Goal: Task Accomplishment & Management: Complete application form

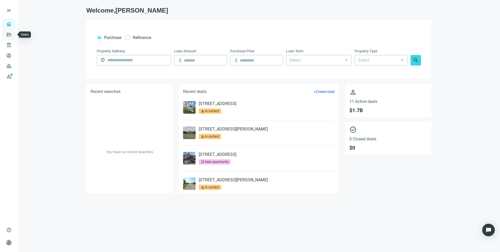
click at [13, 36] on link "Deals" at bounding box center [17, 34] width 9 height 4
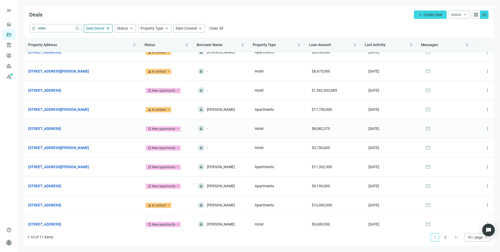
scroll to position [14, 0]
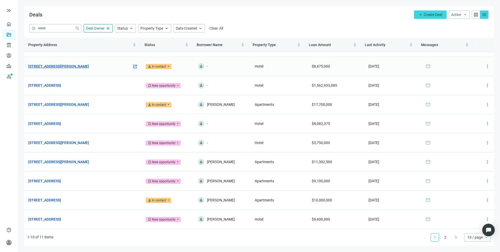
click at [65, 67] on link "[STREET_ADDRESS][PERSON_NAME]" at bounding box center [58, 66] width 61 height 6
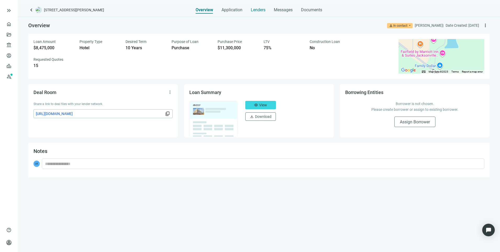
click at [262, 12] on span "Lenders" at bounding box center [258, 9] width 15 height 5
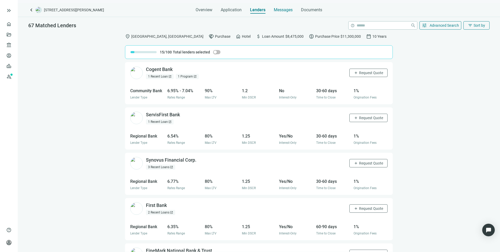
click at [278, 9] on span "Messages" at bounding box center [283, 9] width 19 height 5
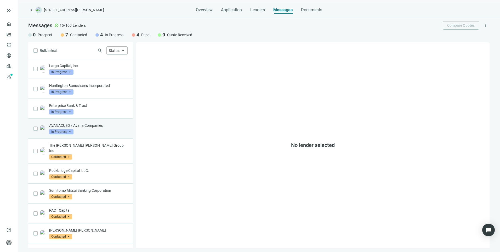
click at [82, 128] on div "AVANACUSO / Avana Companies In Progress arrow_drop_down" at bounding box center [88, 129] width 79 height 12
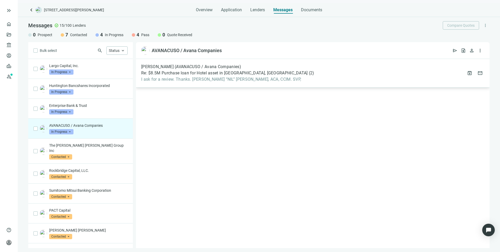
click at [242, 71] on span "Re: $8.5M Purchase loan for Hotel asset in [GEOGRAPHIC_DATA], [GEOGRAPHIC_DATA]" at bounding box center [224, 72] width 167 height 5
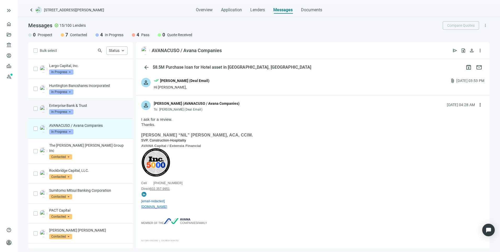
click at [111, 109] on div "Enterprise Bank & Trust In Progress arrow_drop_down" at bounding box center [88, 109] width 79 height 12
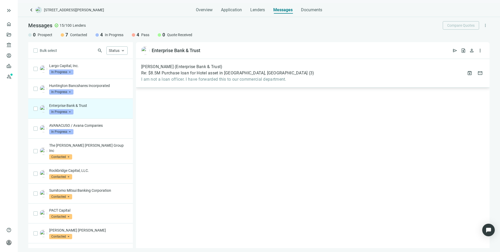
click at [191, 81] on span "I am not a loan officer. I have forwarded this to our commercial department." at bounding box center [227, 79] width 173 height 5
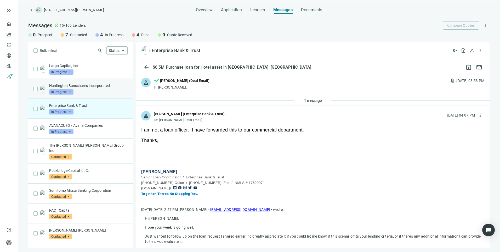
click at [86, 91] on div "Huntington Bancshares Incorporated In Progress arrow_drop_down" at bounding box center [88, 89] width 79 height 12
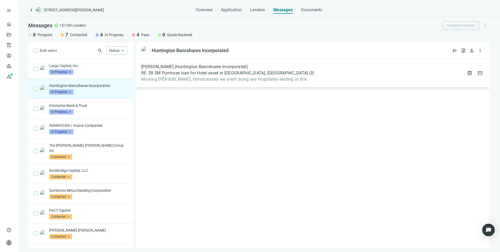
click at [198, 74] on span "RE: $8.5M Purchase loan for Hotel asset in [GEOGRAPHIC_DATA], [GEOGRAPHIC_DATA]" at bounding box center [224, 72] width 167 height 5
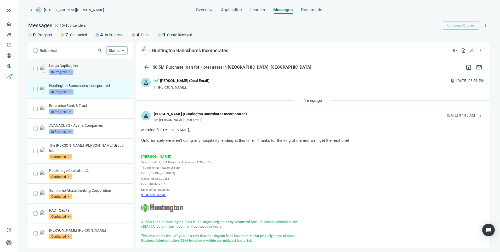
click at [90, 66] on p "Largo Capital, Inc." at bounding box center [88, 65] width 79 height 5
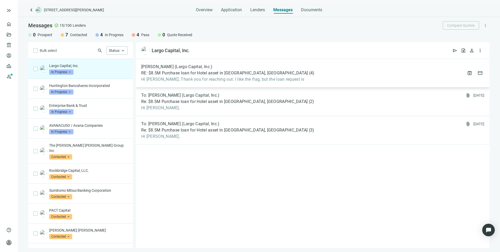
click at [230, 83] on div "[PERSON_NAME] (Largo Capital, Inc.) RE: $8.5M Purchase loan for Hotel asset in …" at bounding box center [313, 73] width 354 height 29
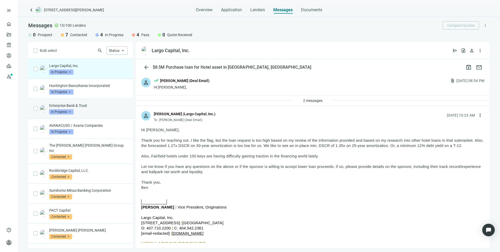
click at [88, 105] on p "Enterprise Bank & Trust" at bounding box center [88, 105] width 79 height 5
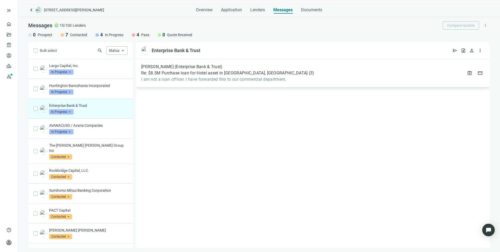
click at [174, 78] on span "I am not a loan officer. I have forwarded this to our commercial department." at bounding box center [227, 79] width 173 height 5
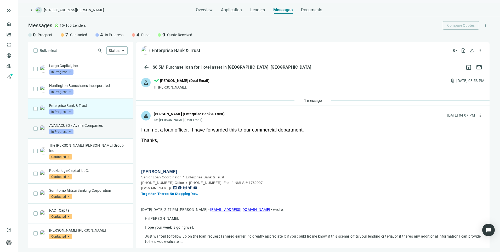
click at [73, 132] on span "In Progress" at bounding box center [61, 131] width 24 height 5
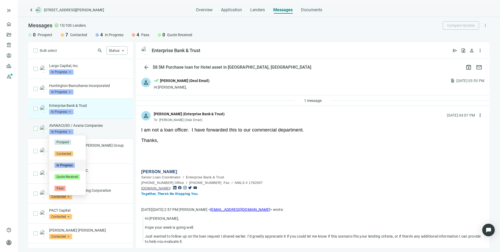
click at [108, 126] on p "AVANACUSO / Avana Companies" at bounding box center [88, 125] width 79 height 5
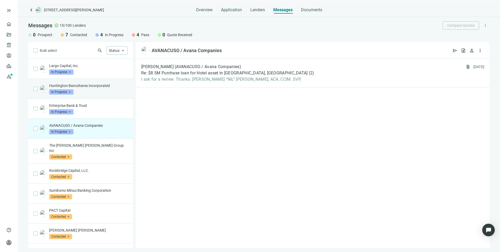
click at [96, 90] on div "Huntington Bancshares Incorporated In Progress arrow_drop_down" at bounding box center [88, 89] width 79 height 12
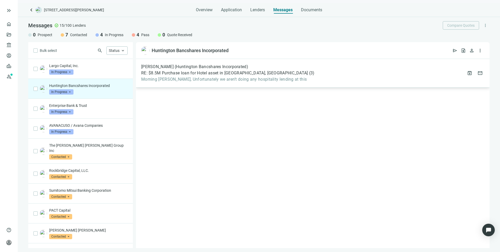
click at [241, 77] on span "Morning [PERSON_NAME], Unfortunately we aren’t doing any hospitality lending at…" at bounding box center [228, 79] width 174 height 5
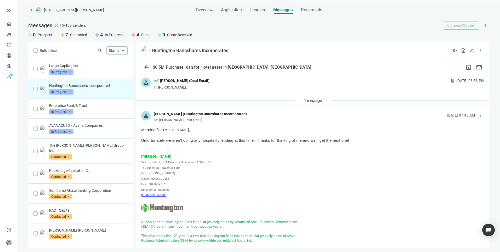
click at [66, 92] on span "In Progress" at bounding box center [61, 91] width 24 height 5
click at [63, 147] on span "Pass" at bounding box center [59, 148] width 11 height 5
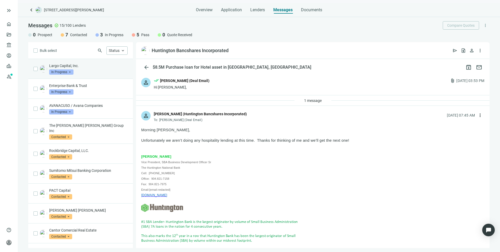
click at [99, 67] on p "Largo Capital, Inc." at bounding box center [88, 65] width 79 height 5
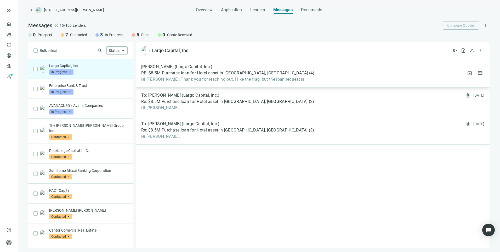
click at [287, 80] on div "[PERSON_NAME] (Largo Capital, Inc.) RE: $8.5M Purchase loan for Hotel asset in …" at bounding box center [313, 73] width 354 height 29
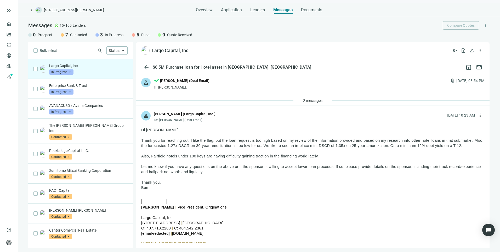
click at [30, 9] on span "keyboard_arrow_left" at bounding box center [31, 10] width 6 height 6
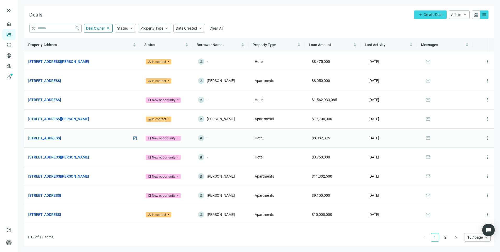
click at [61, 135] on link "[STREET_ADDRESS]" at bounding box center [44, 138] width 33 height 6
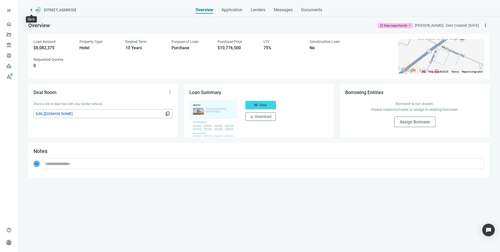
click at [30, 9] on span "keyboard_arrow_left" at bounding box center [31, 10] width 6 height 6
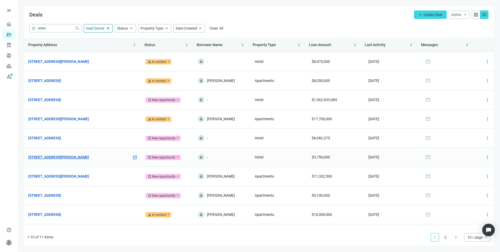
click at [74, 157] on link "[STREET_ADDRESS][PERSON_NAME]" at bounding box center [58, 157] width 61 height 6
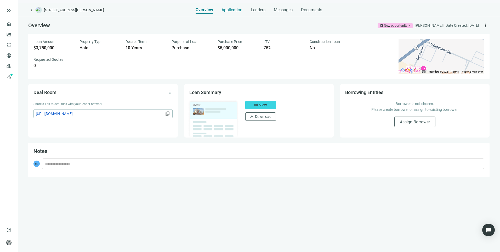
click at [228, 10] on span "Application" at bounding box center [232, 9] width 21 height 5
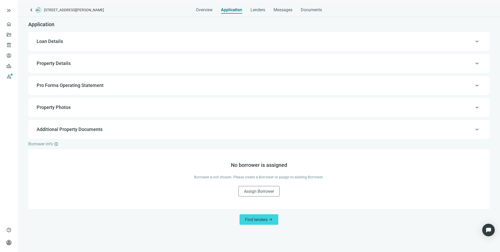
click at [60, 67] on div "keyboard_arrow_up Property Details" at bounding box center [258, 63] width 451 height 13
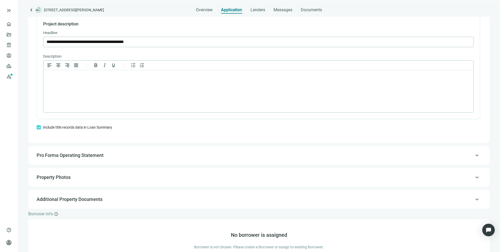
scroll to position [415, 0]
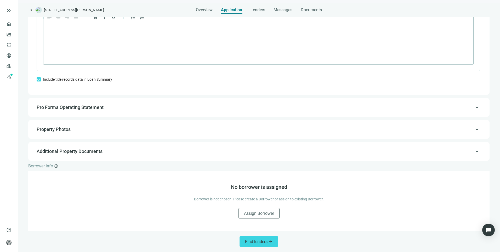
click at [82, 114] on div "keyboard_arrow_up Pro Forma Operating Statement" at bounding box center [259, 107] width 462 height 19
click at [82, 105] on span "Pro Forma Operating Statement" at bounding box center [70, 106] width 67 height 5
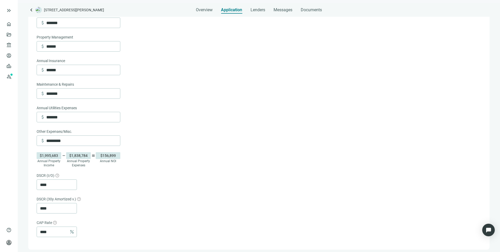
scroll to position [33, 0]
